Goal: Task Accomplishment & Management: Manage account settings

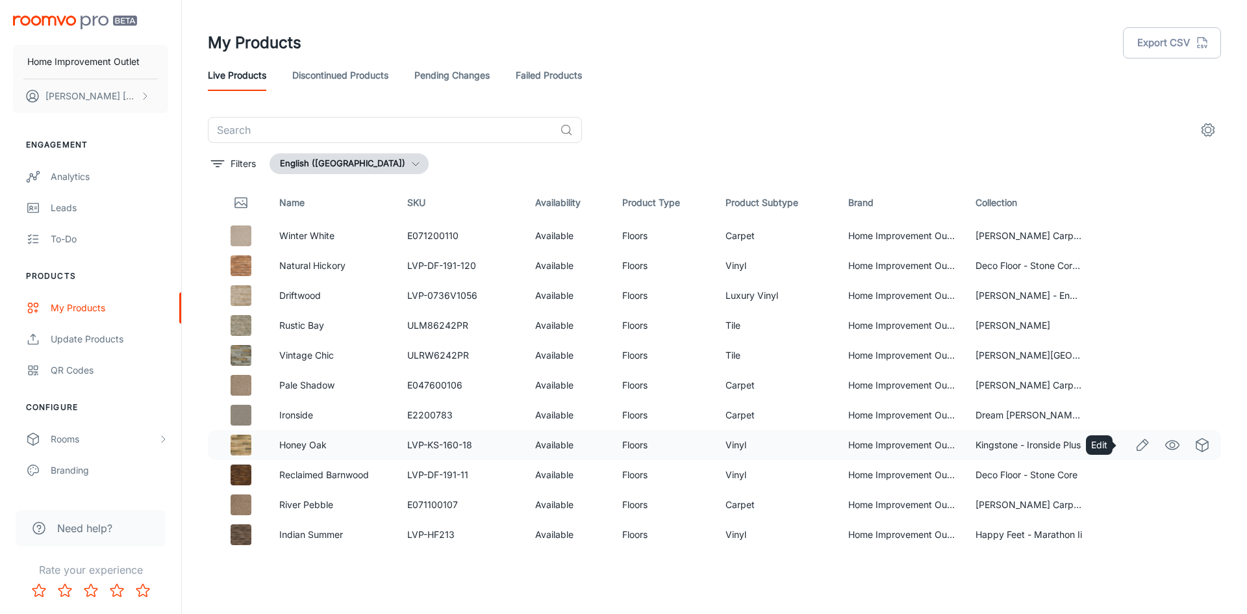
click at [1135, 445] on icon "Edit" at bounding box center [1143, 445] width 16 height 16
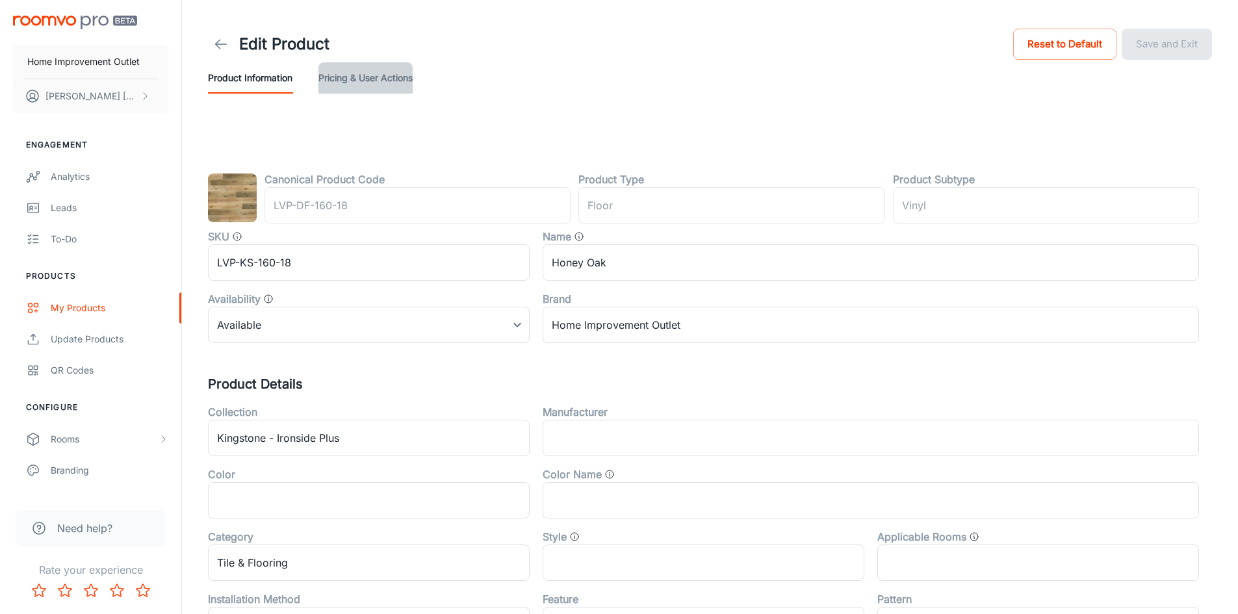
click at [382, 79] on button "Pricing & User Actions" at bounding box center [365, 77] width 94 height 31
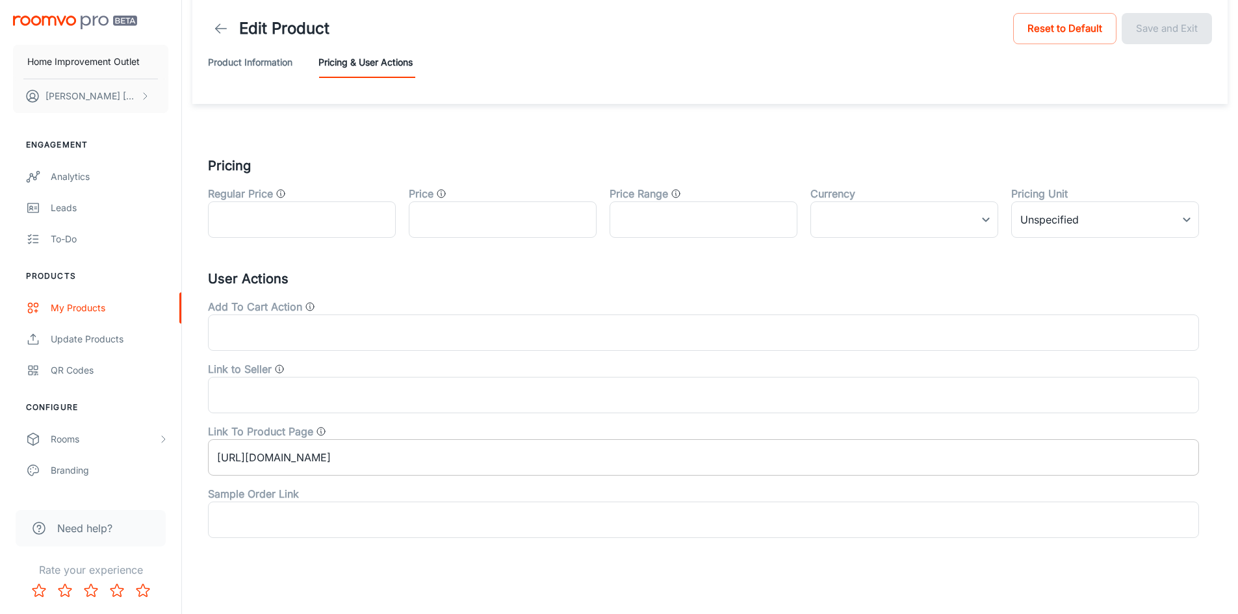
scroll to position [23, 0]
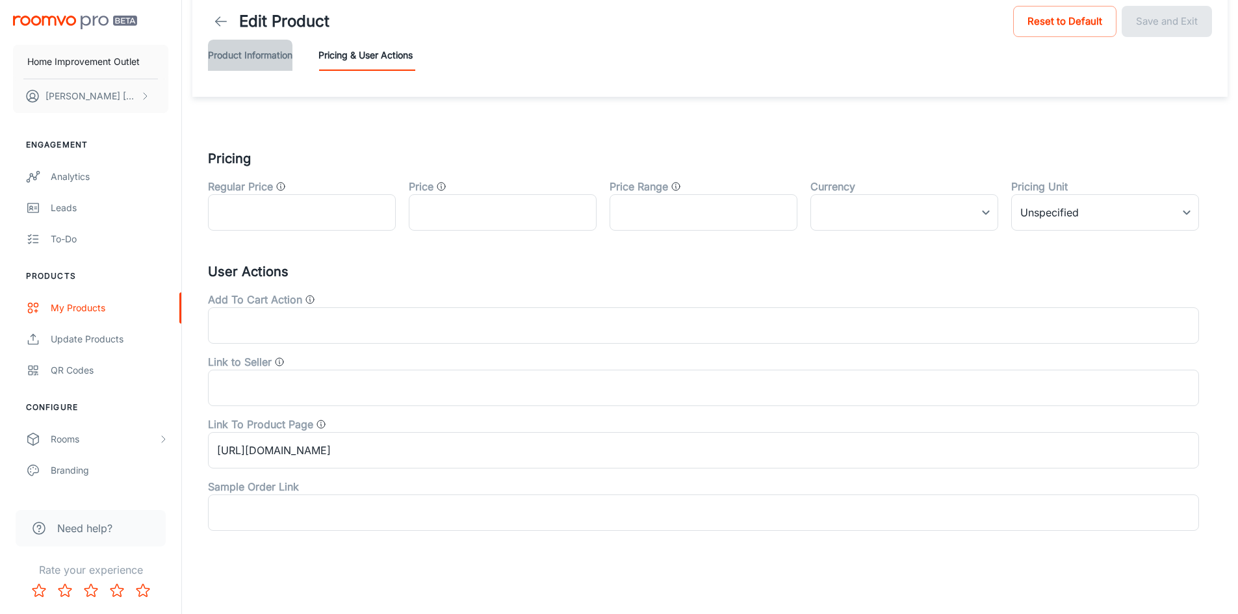
click at [284, 54] on button "Product Information" at bounding box center [250, 55] width 84 height 31
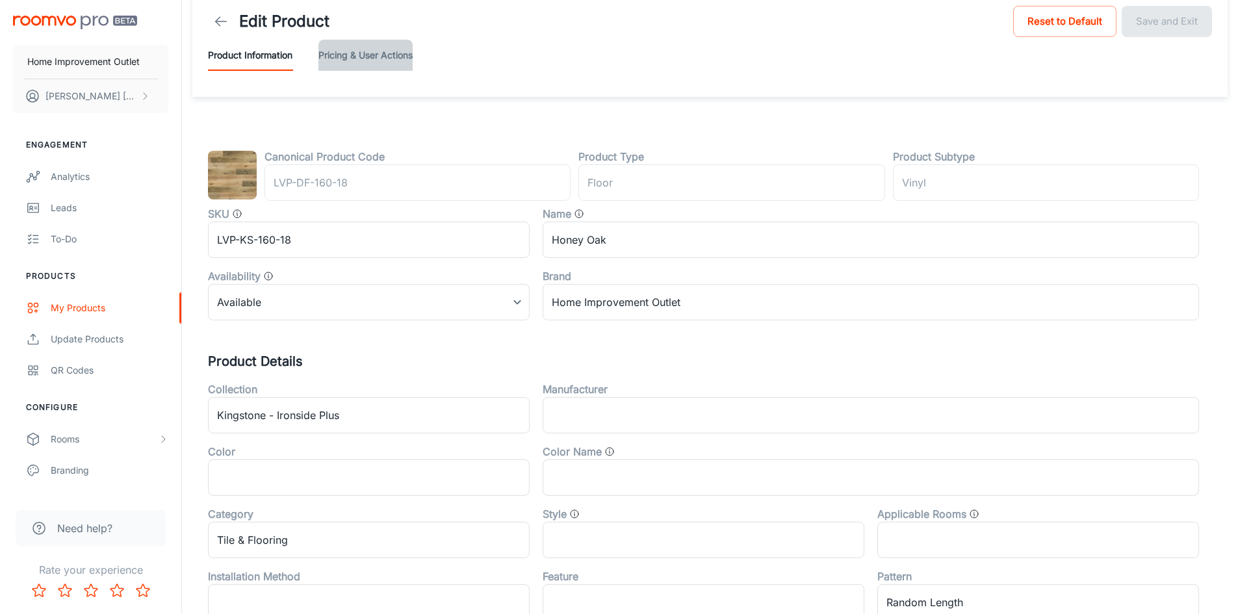
click at [364, 54] on button "Pricing & User Actions" at bounding box center [365, 55] width 94 height 31
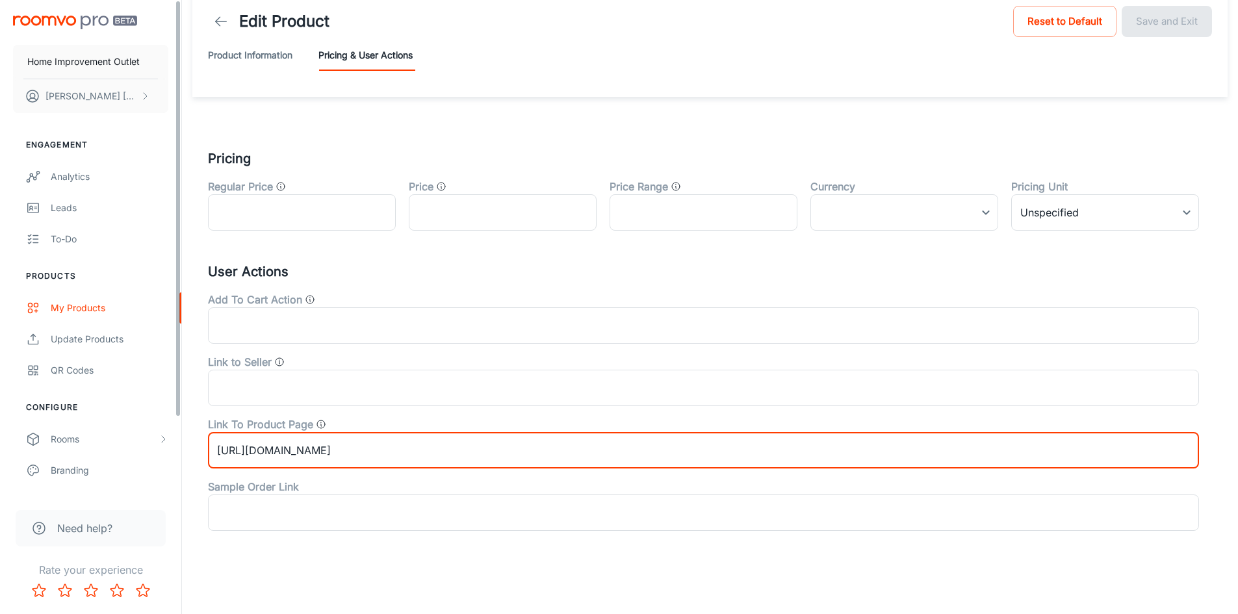
drag, startPoint x: 930, startPoint y: 455, endPoint x: 146, endPoint y: 406, distance: 785.0
click at [146, 406] on div "Home Improvement Outlet [PERSON_NAME] Engagement Analytics Leads To-do Products…" at bounding box center [619, 295] width 1238 height 637
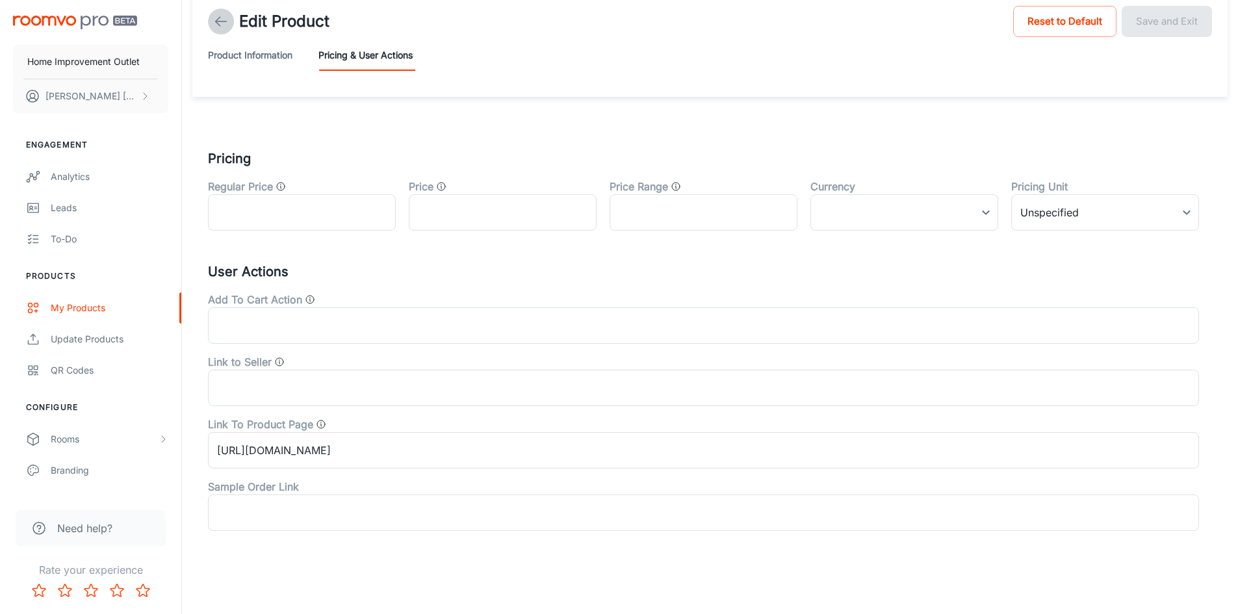
click at [220, 25] on icon at bounding box center [221, 22] width 16 height 16
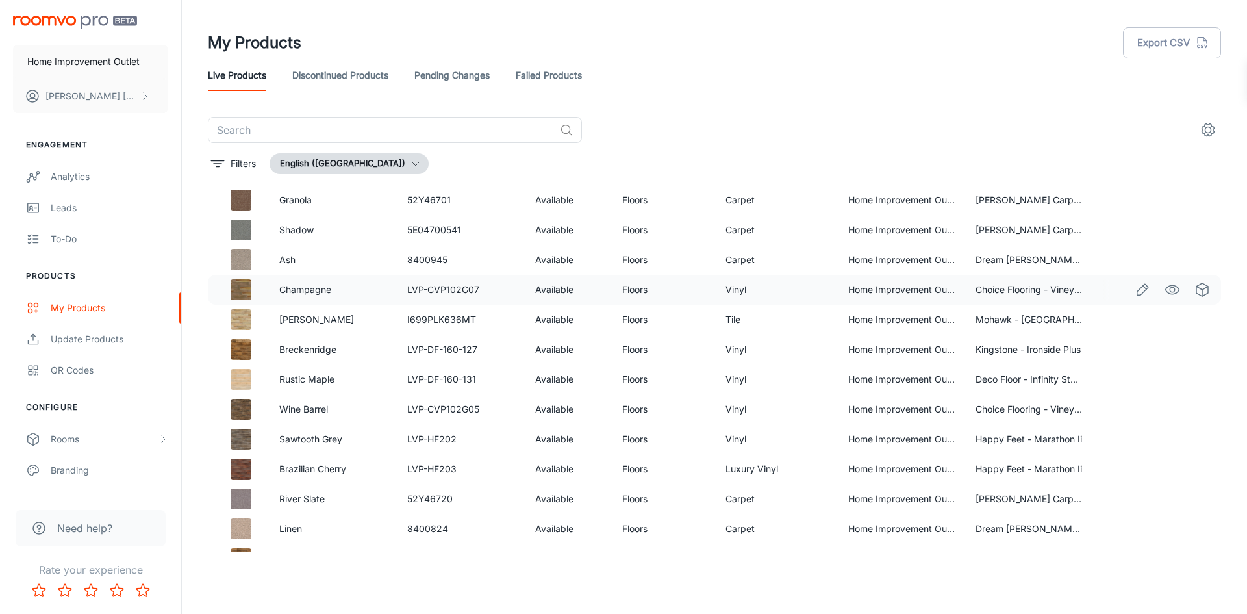
scroll to position [455, 0]
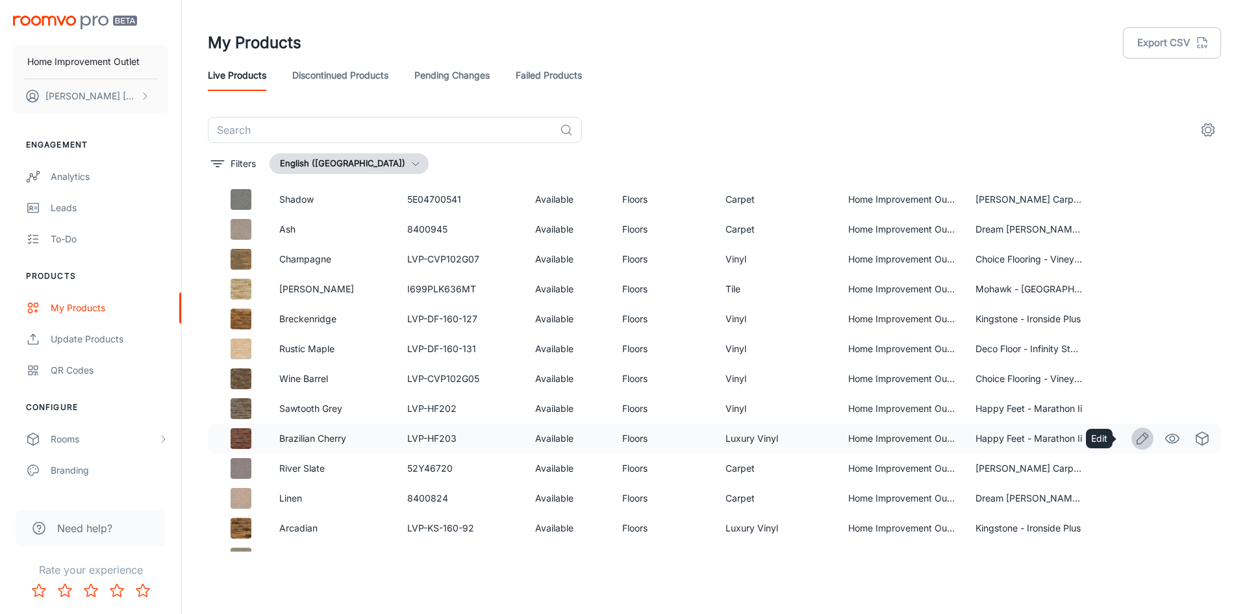
click at [1136, 440] on icon "Edit" at bounding box center [1143, 439] width 16 height 16
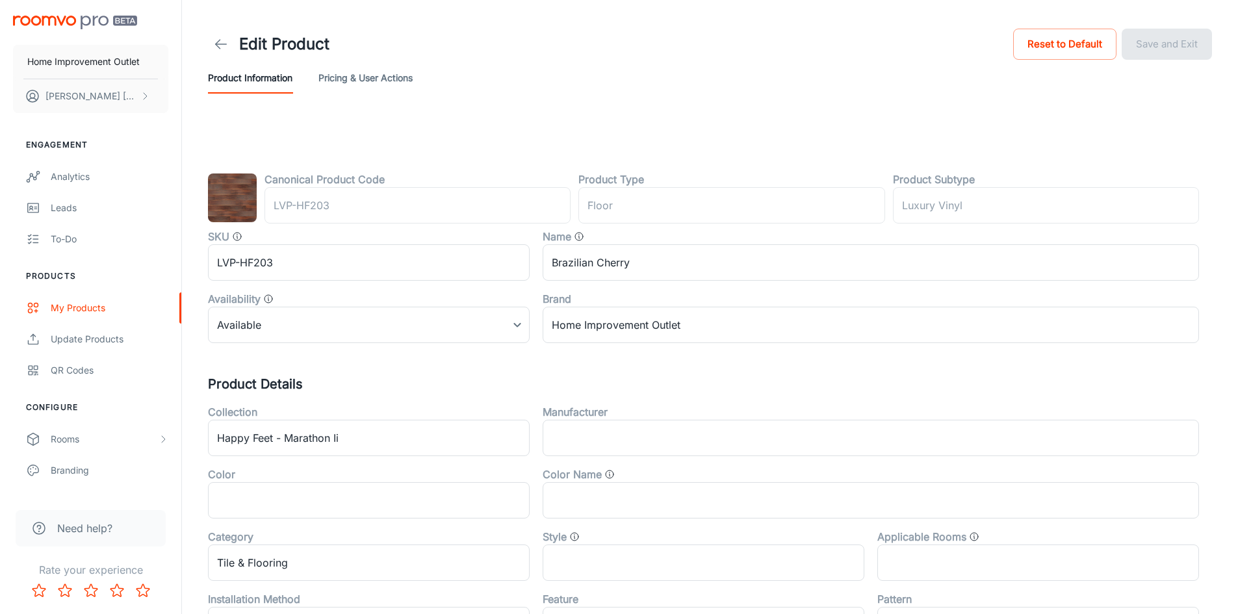
click at [374, 83] on button "Pricing & User Actions" at bounding box center [365, 77] width 94 height 31
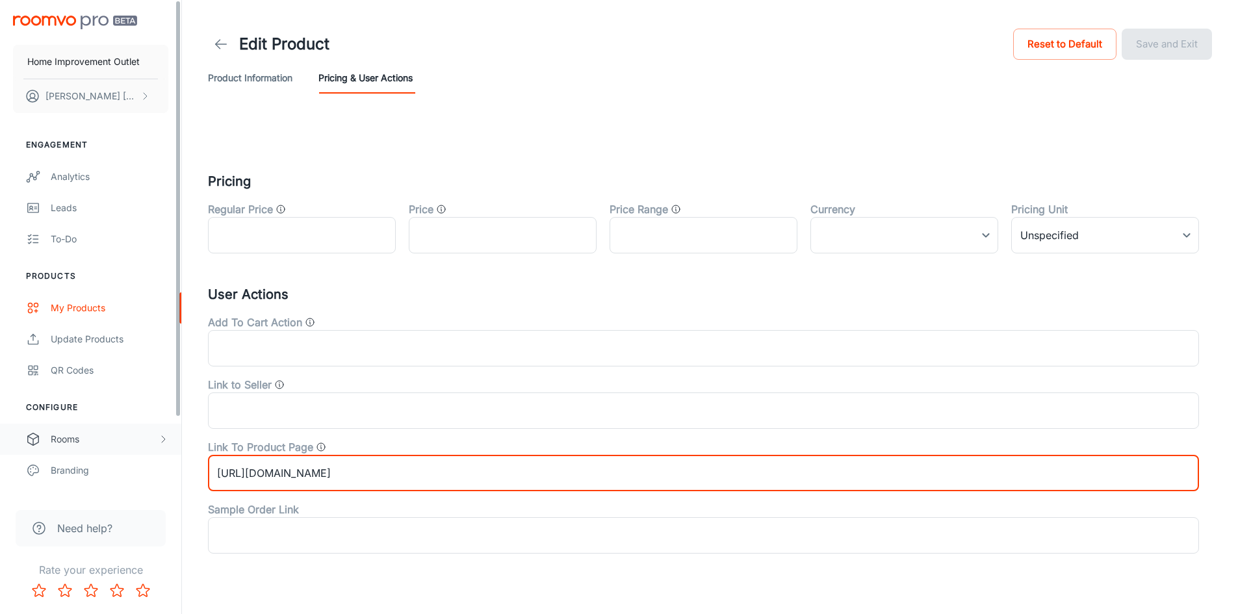
drag, startPoint x: 927, startPoint y: 474, endPoint x: 173, endPoint y: 440, distance: 754.3
click at [173, 440] on div "Home Improvement Outlet [PERSON_NAME] Engagement Analytics Leads To-do Products…" at bounding box center [619, 318] width 1238 height 637
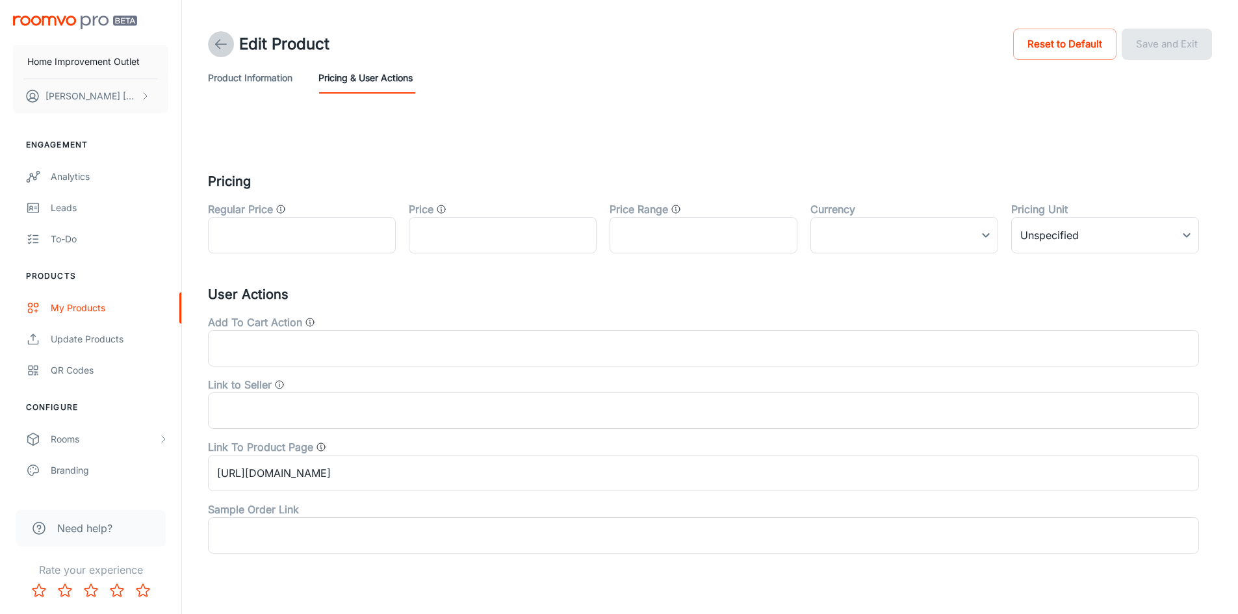
click at [225, 36] on link at bounding box center [221, 44] width 26 height 26
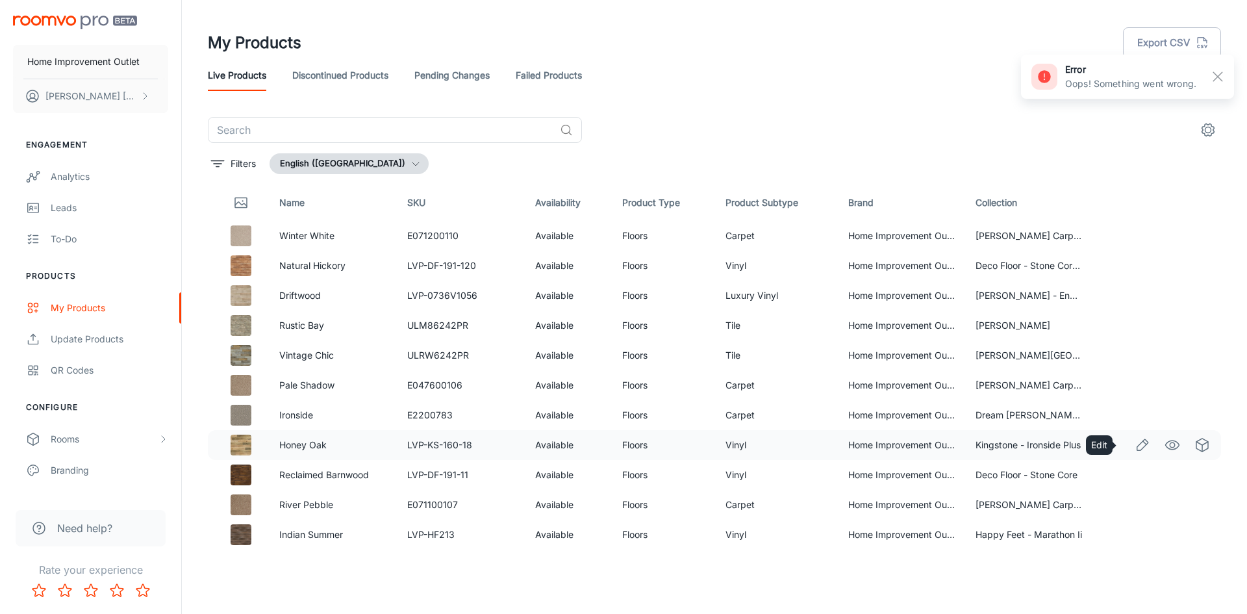
click at [1135, 444] on icon "Edit" at bounding box center [1143, 445] width 16 height 16
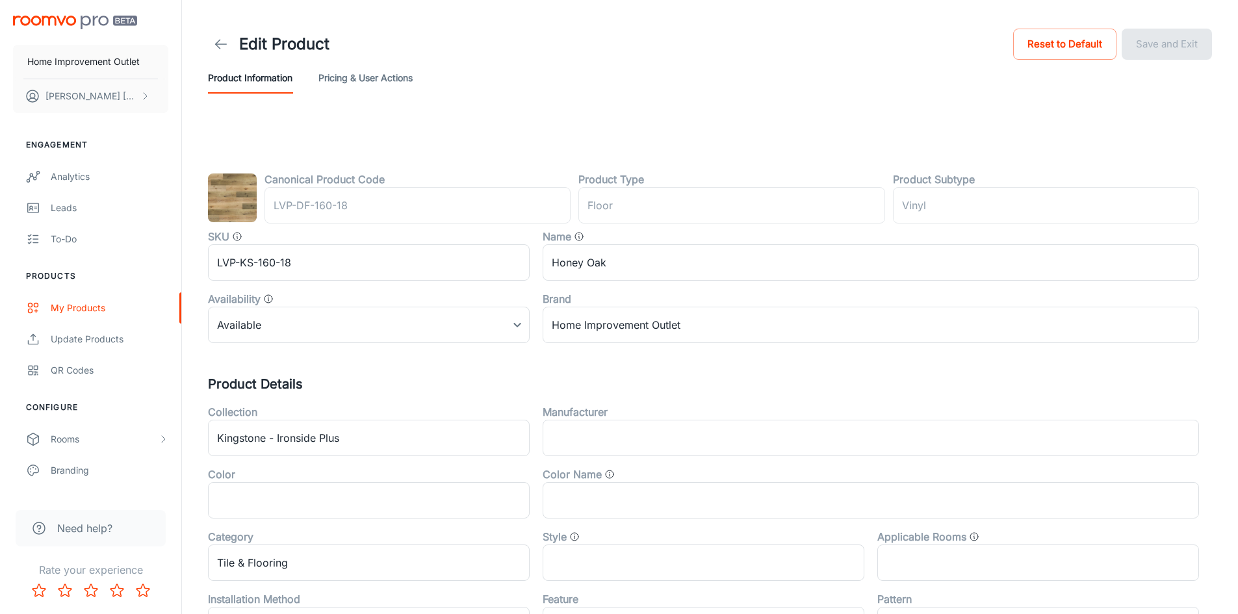
click at [344, 77] on button "Pricing & User Actions" at bounding box center [365, 77] width 94 height 31
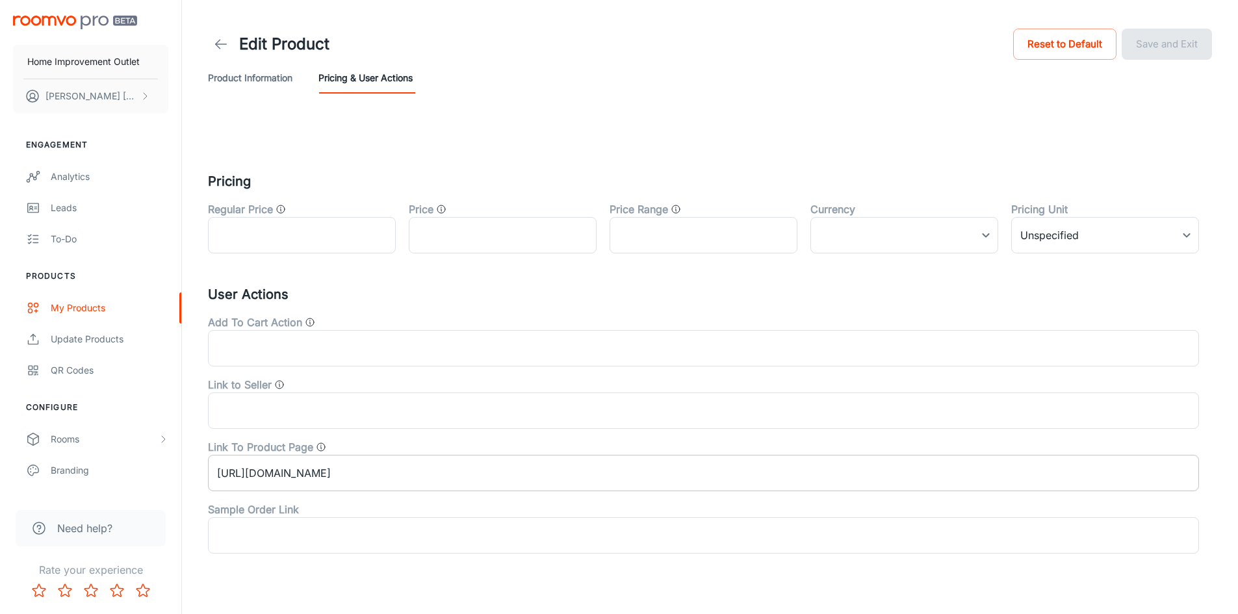
click at [589, 473] on input "[URL][DOMAIN_NAME]" at bounding box center [703, 473] width 991 height 36
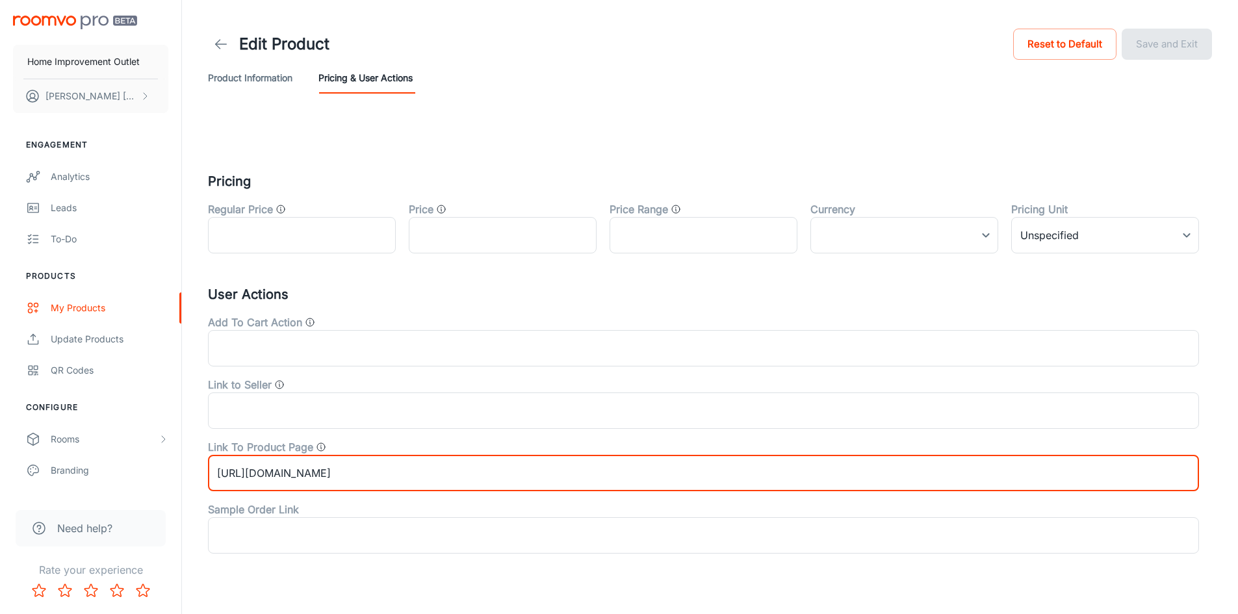
click at [918, 476] on input "[URL][DOMAIN_NAME]" at bounding box center [703, 473] width 991 height 36
paste input "kingstone-ironside-honey-oak-20mil-55mm/42639"
type input "[URL][DOMAIN_NAME]"
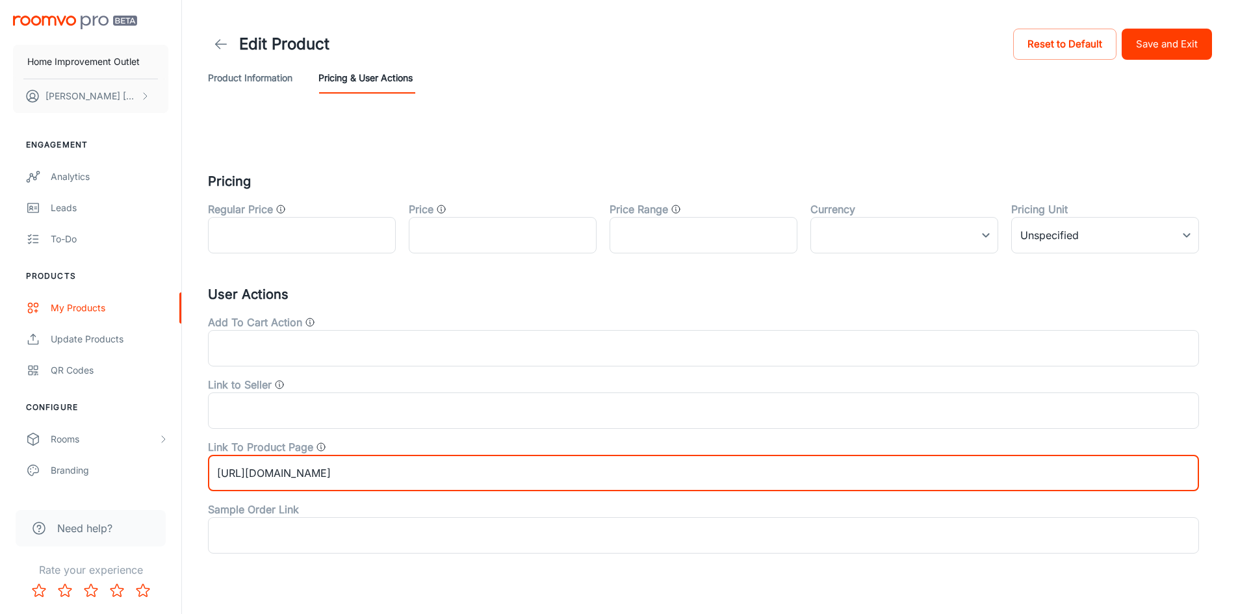
click at [1149, 44] on button "Save and Exit" at bounding box center [1166, 44] width 90 height 31
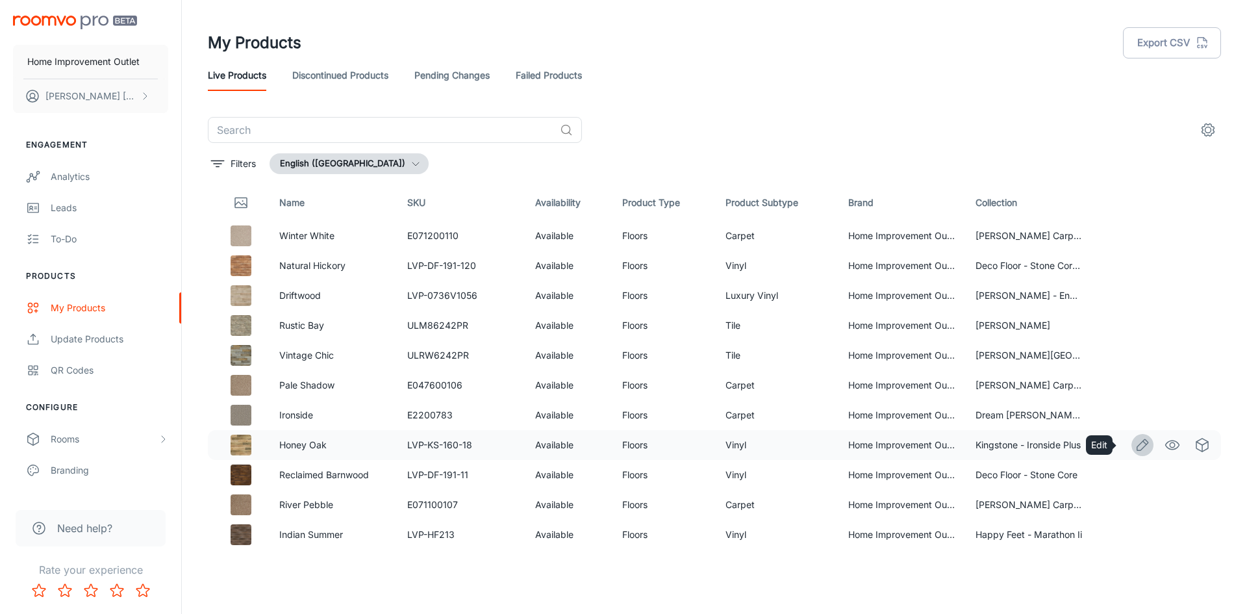
click at [1135, 444] on icon "Edit" at bounding box center [1143, 445] width 16 height 16
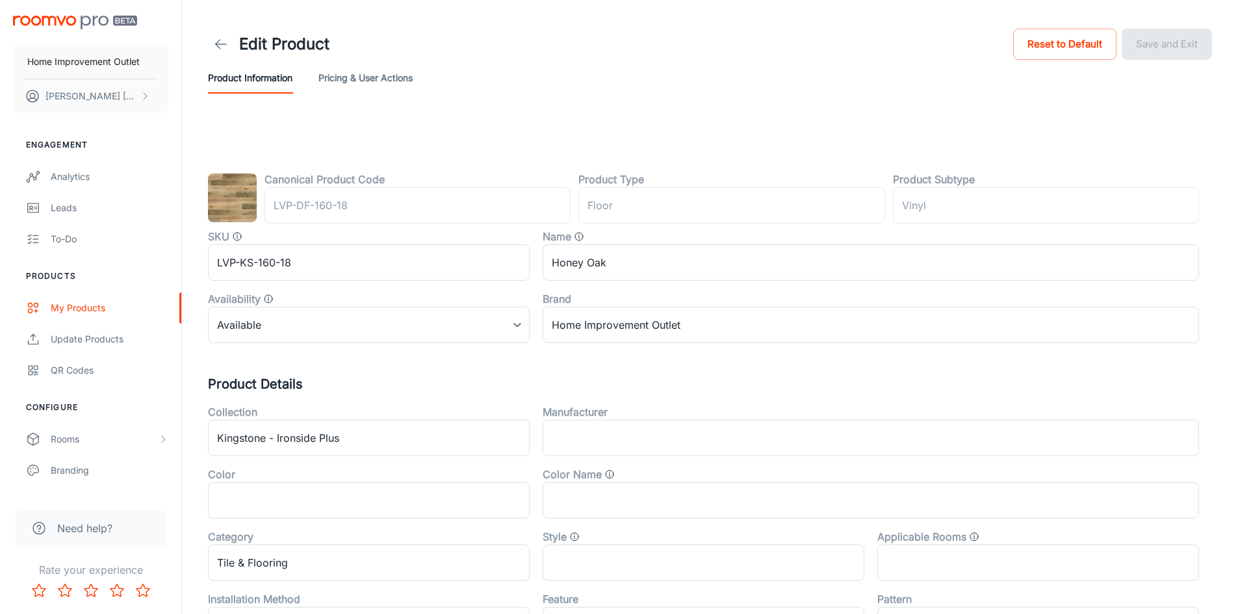
click at [372, 83] on button "Pricing & User Actions" at bounding box center [365, 77] width 94 height 31
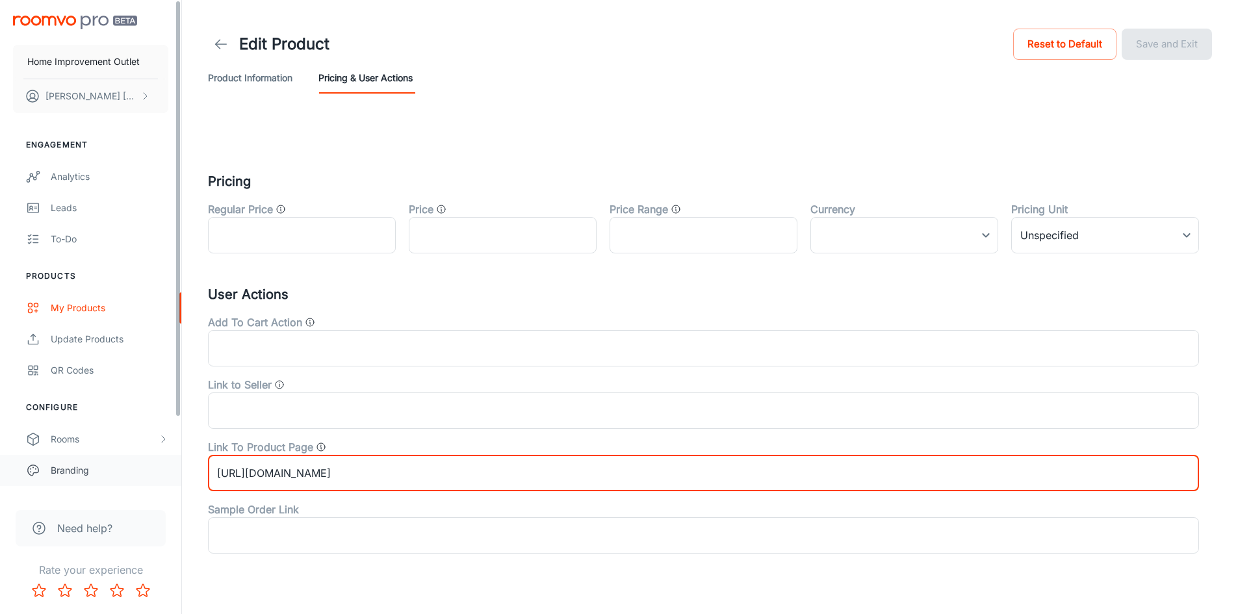
drag, startPoint x: 928, startPoint y: 472, endPoint x: 90, endPoint y: 466, distance: 838.0
click at [90, 466] on div "Home Improvement Outlet [PERSON_NAME] Engagement Analytics Leads To-do Products…" at bounding box center [619, 318] width 1238 height 637
paste input "kingstone-ironside-honey-oak-20mil-55mm/42639"
type input "[URL][DOMAIN_NAME]"
click at [1150, 40] on button "Save and Exit" at bounding box center [1166, 44] width 90 height 31
